Goal: Find specific page/section: Find specific page/section

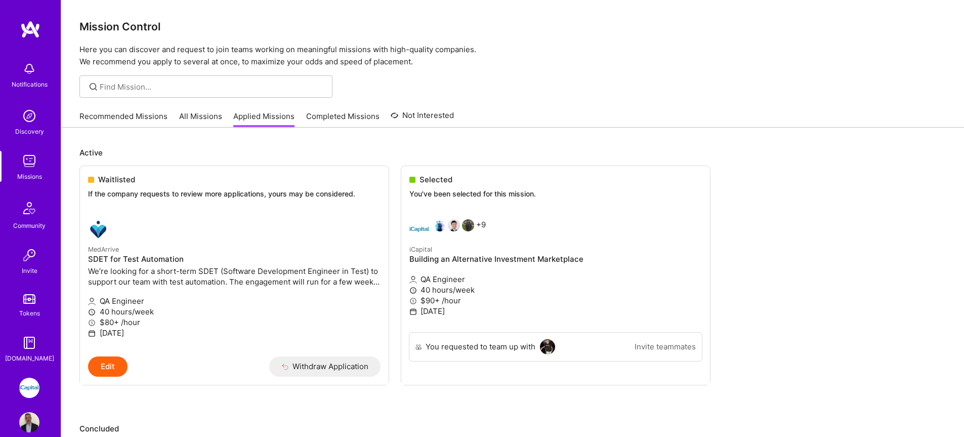
click at [198, 114] on link "All Missions" at bounding box center [200, 119] width 43 height 17
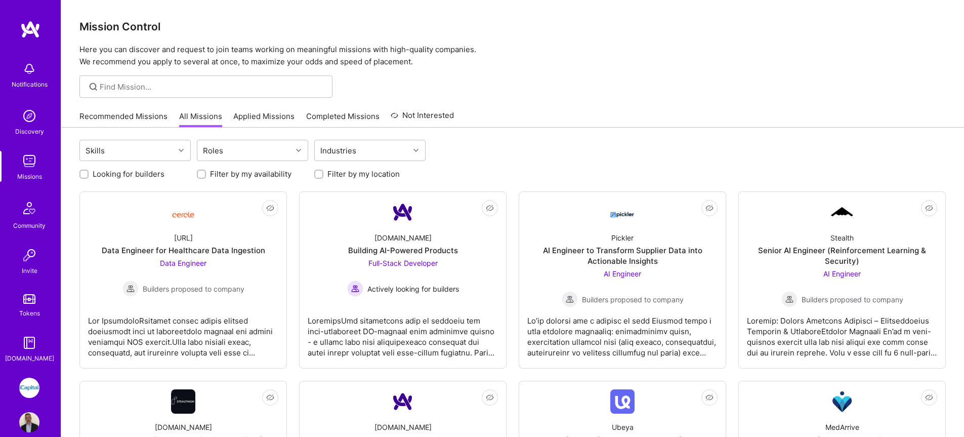
click at [247, 114] on link "Applied Missions" at bounding box center [263, 119] width 61 height 17
